Goal: Information Seeking & Learning: Learn about a topic

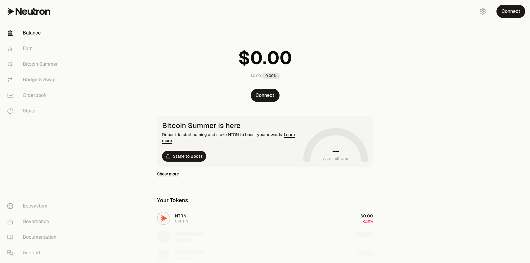
click at [260, 99] on button "Connect" at bounding box center [265, 95] width 29 height 13
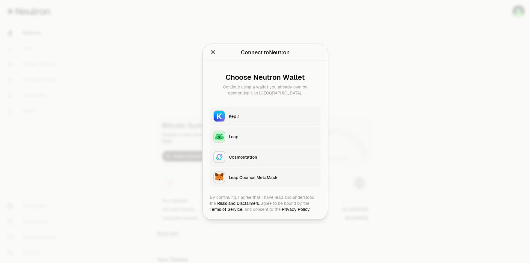
click at [187, 108] on div at bounding box center [265, 131] width 530 height 263
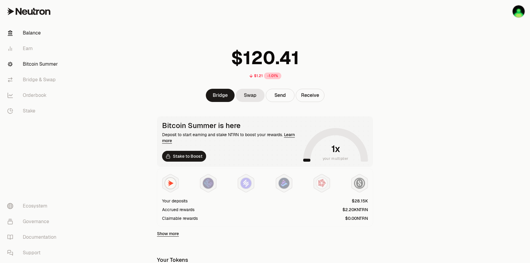
click at [46, 65] on link "Bitcoin Summer" at bounding box center [33, 64] width 62 height 16
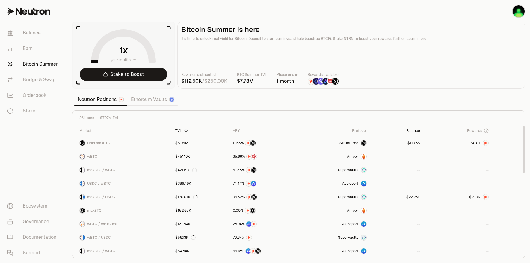
click at [415, 131] on div "Balance" at bounding box center [397, 130] width 46 height 5
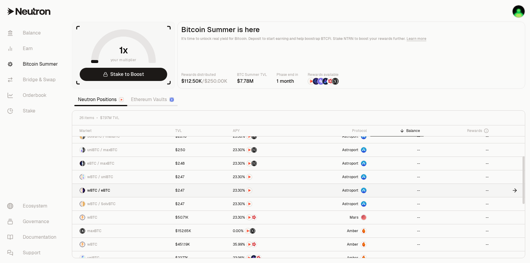
scroll to position [90, 0]
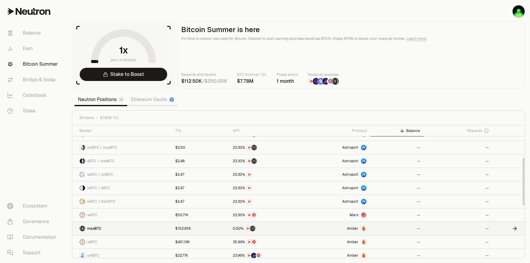
click at [349, 227] on span "Amber" at bounding box center [352, 228] width 11 height 5
